Goal: Transaction & Acquisition: Purchase product/service

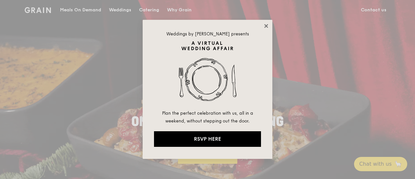
click at [266, 26] on icon at bounding box center [266, 26] width 4 height 4
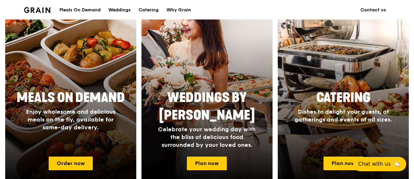
scroll to position [289, 0]
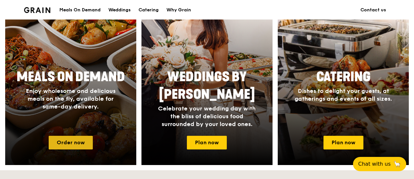
click at [84, 142] on link "Order now" at bounding box center [71, 143] width 44 height 14
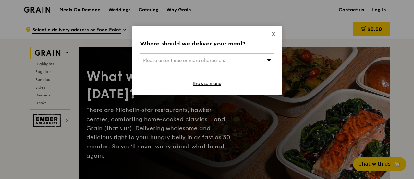
click at [260, 62] on div "Please enter three or more characters" at bounding box center [207, 60] width 134 height 15
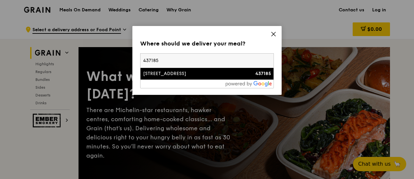
type input "437185"
click at [225, 76] on div "[STREET_ADDRESS]" at bounding box center [191, 73] width 96 height 6
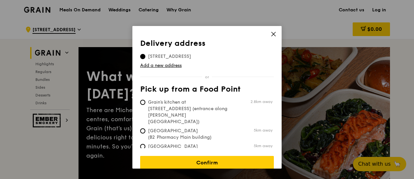
click at [192, 101] on span "Grain's kitchen at [STREET_ADDRESS] (entrance along [PERSON_NAME][GEOGRAPHIC_DA…" at bounding box center [188, 112] width 97 height 26
click at [145, 101] on input "Grain's kitchen at [STREET_ADDRESS] (entrance along [PERSON_NAME][GEOGRAPHIC_DA…" at bounding box center [142, 102] width 5 height 5
radio input "true"
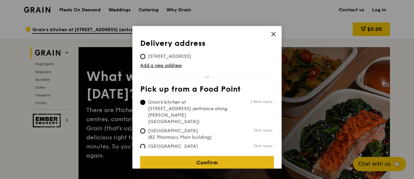
click at [220, 156] on link "Confirm" at bounding box center [207, 163] width 134 height 14
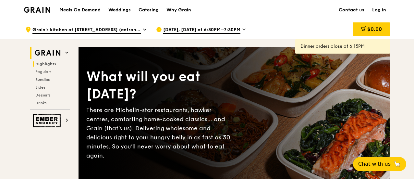
click at [45, 64] on span "Highlights" at bounding box center [45, 64] width 21 height 5
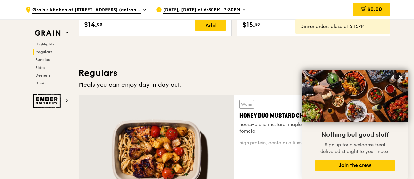
scroll to position [535, 0]
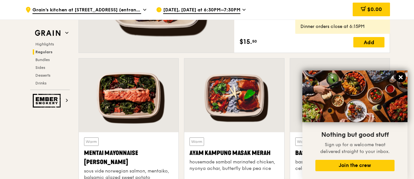
click at [400, 75] on icon at bounding box center [401, 77] width 6 height 6
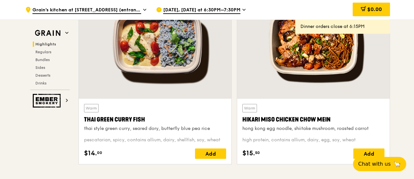
scroll to position [272, 0]
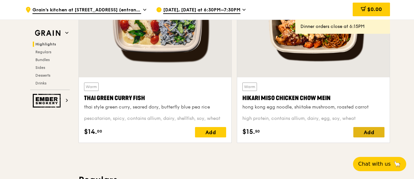
click at [370, 129] on div "Add" at bounding box center [368, 132] width 31 height 10
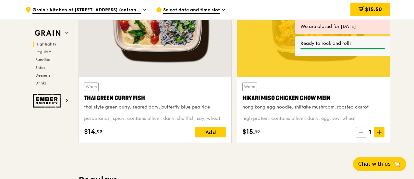
drag, startPoint x: 414, startPoint y: 22, endPoint x: 416, endPoint y: 30, distance: 7.9
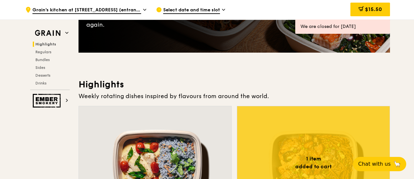
scroll to position [74, 0]
